Goal: Contribute content: Contribute content

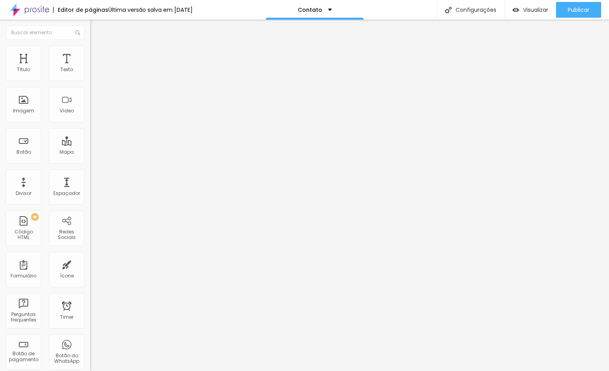
click at [90, 50] on img at bounding box center [93, 49] width 7 height 7
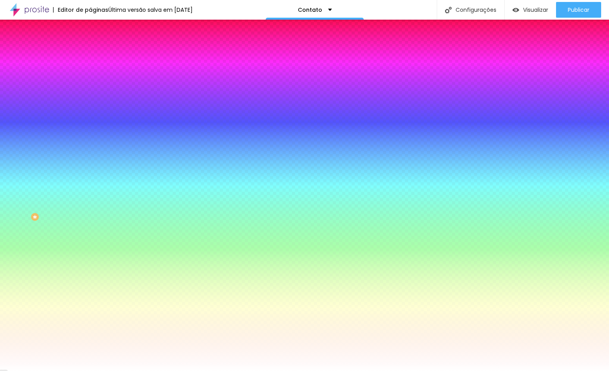
click at [97, 55] on span "Avançado" at bounding box center [110, 58] width 26 height 7
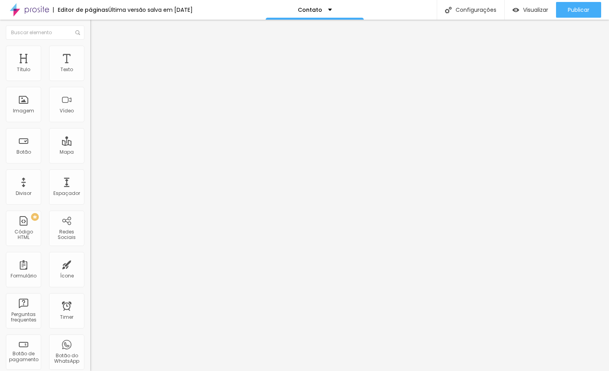
type input "5"
type input "10"
type input "15"
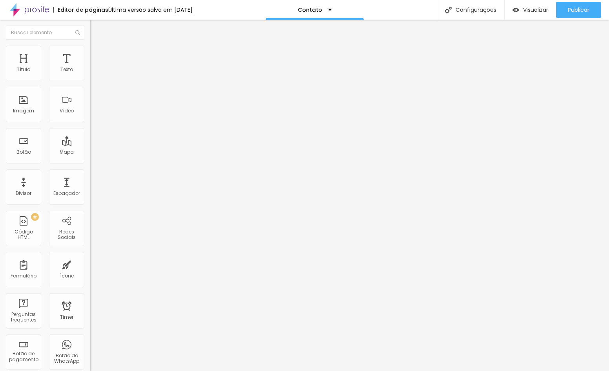
type input "15"
type input "20"
type input "25"
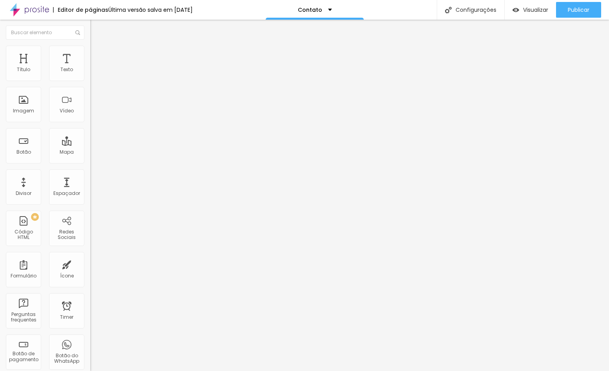
type input "30"
drag, startPoint x: 20, startPoint y: 75, endPoint x: 104, endPoint y: 96, distance: 86.3
type input "30"
click at [104, 152] on input "range" at bounding box center [115, 155] width 51 height 6
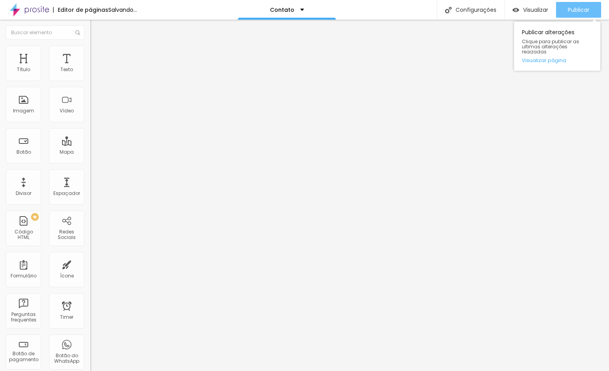
click at [579, 8] on span "Publicar" at bounding box center [579, 10] width 22 height 6
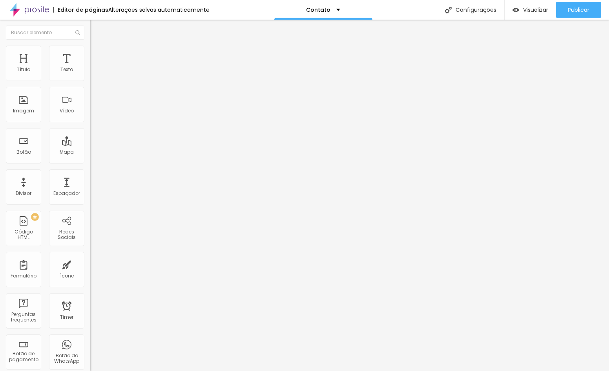
click at [97, 55] on span "Avançado" at bounding box center [110, 58] width 26 height 7
type input "5"
type input "10"
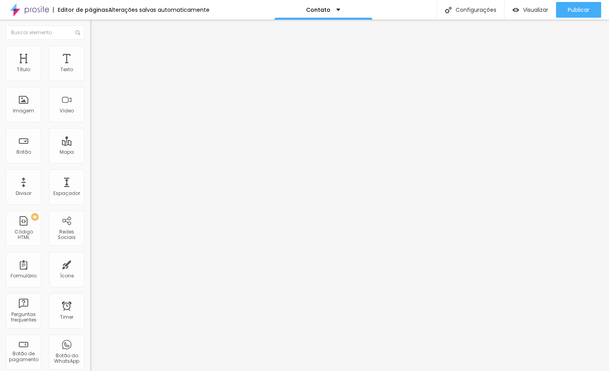
type input "15"
type input "20"
type input "25"
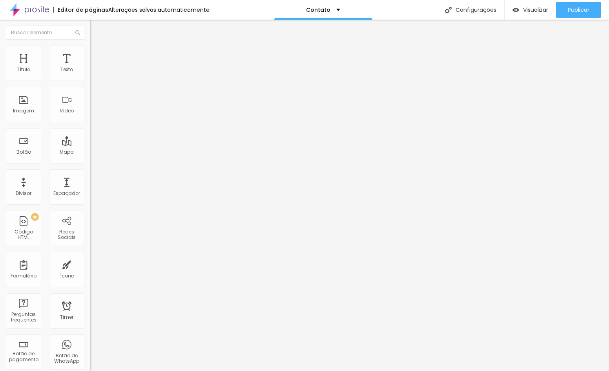
type input "25"
type input "30"
type input "35"
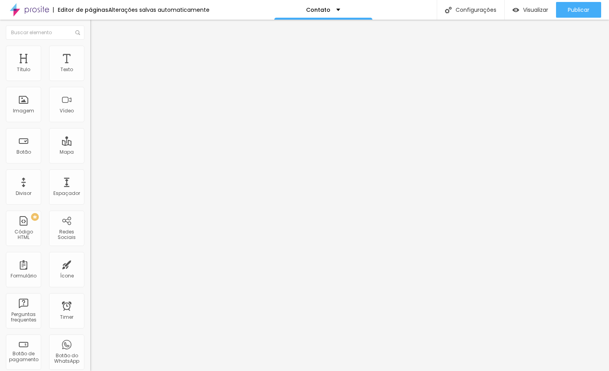
type input "40"
type input "45"
type input "40"
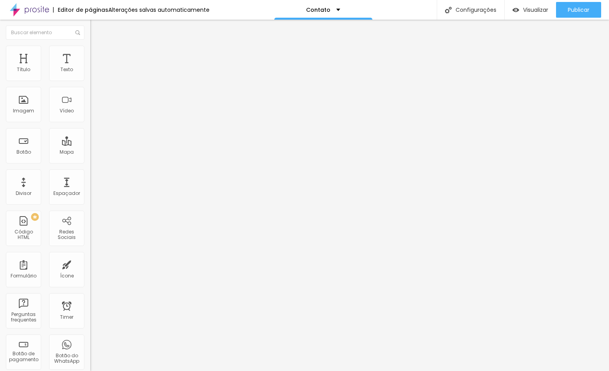
type input "40"
type input "35"
type input "40"
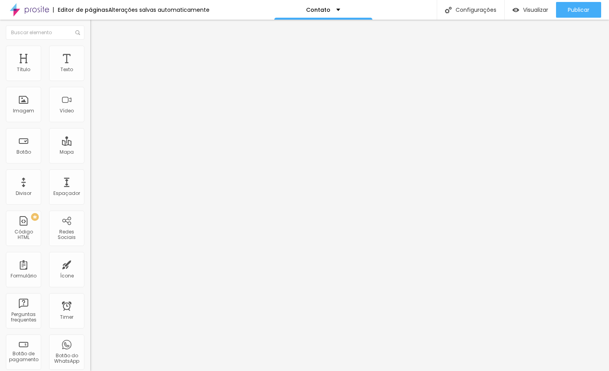
type input "35"
type input "30"
type input "35"
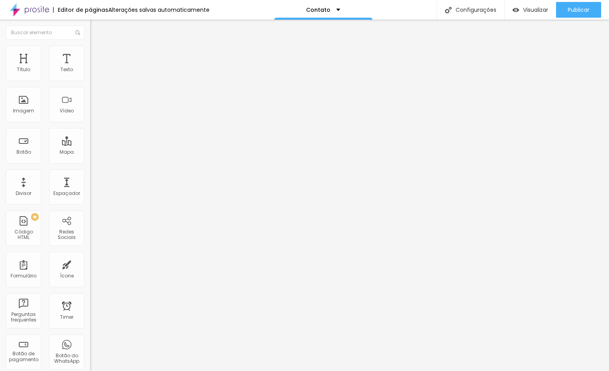
type input "35"
type input "40"
type input "45"
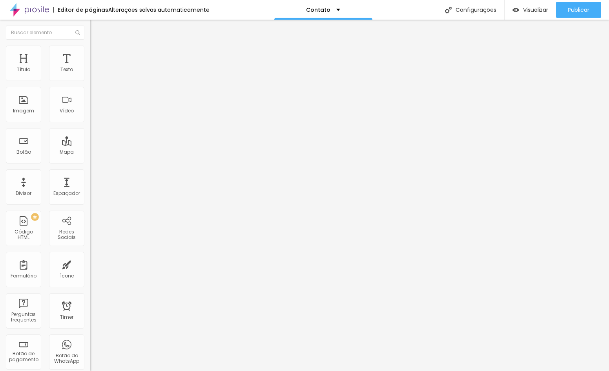
type input "40"
drag, startPoint x: 16, startPoint y: 77, endPoint x: 47, endPoint y: 89, distance: 33.8
type input "40"
click at [90, 152] on input "range" at bounding box center [115, 155] width 51 height 6
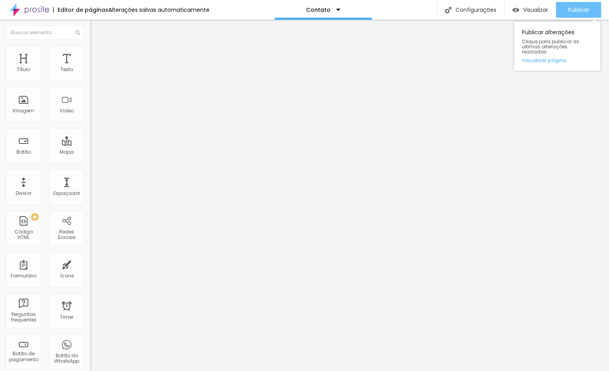
click at [586, 10] on span "Publicar" at bounding box center [579, 10] width 22 height 6
